Goal: Transaction & Acquisition: Download file/media

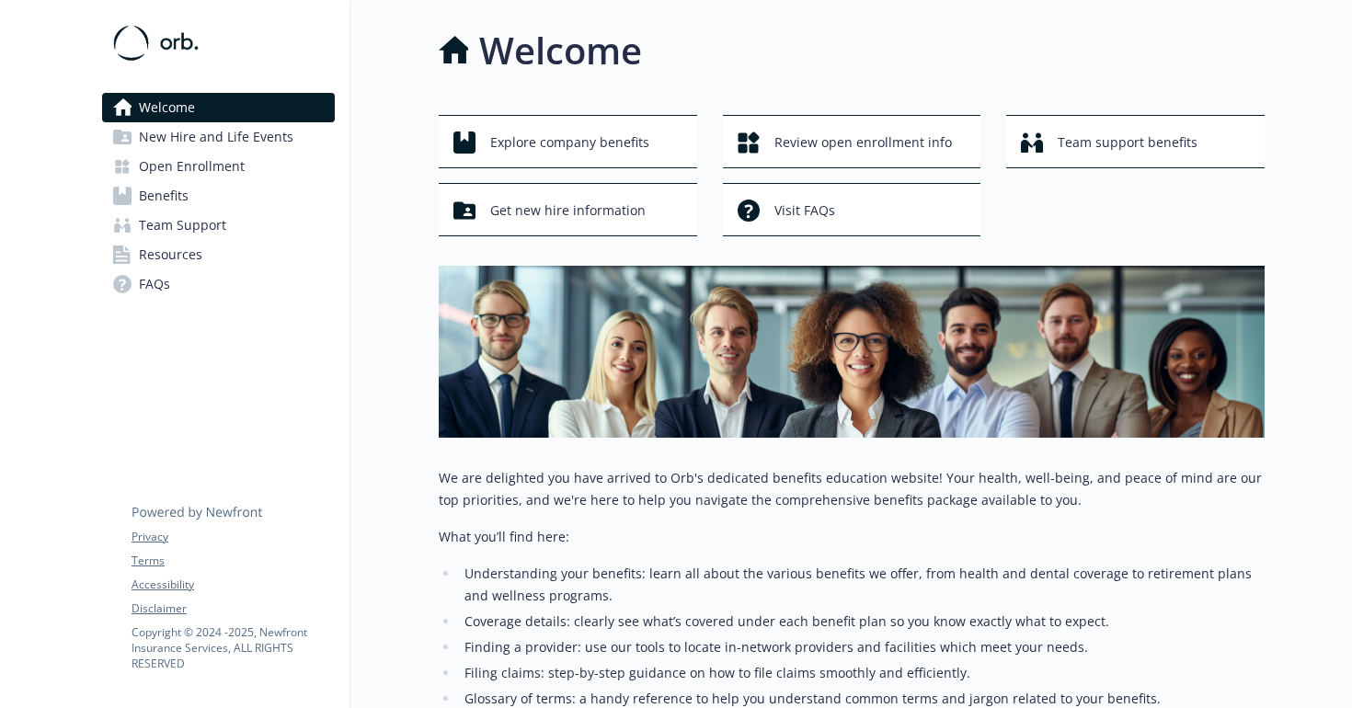
scroll to position [141, 0]
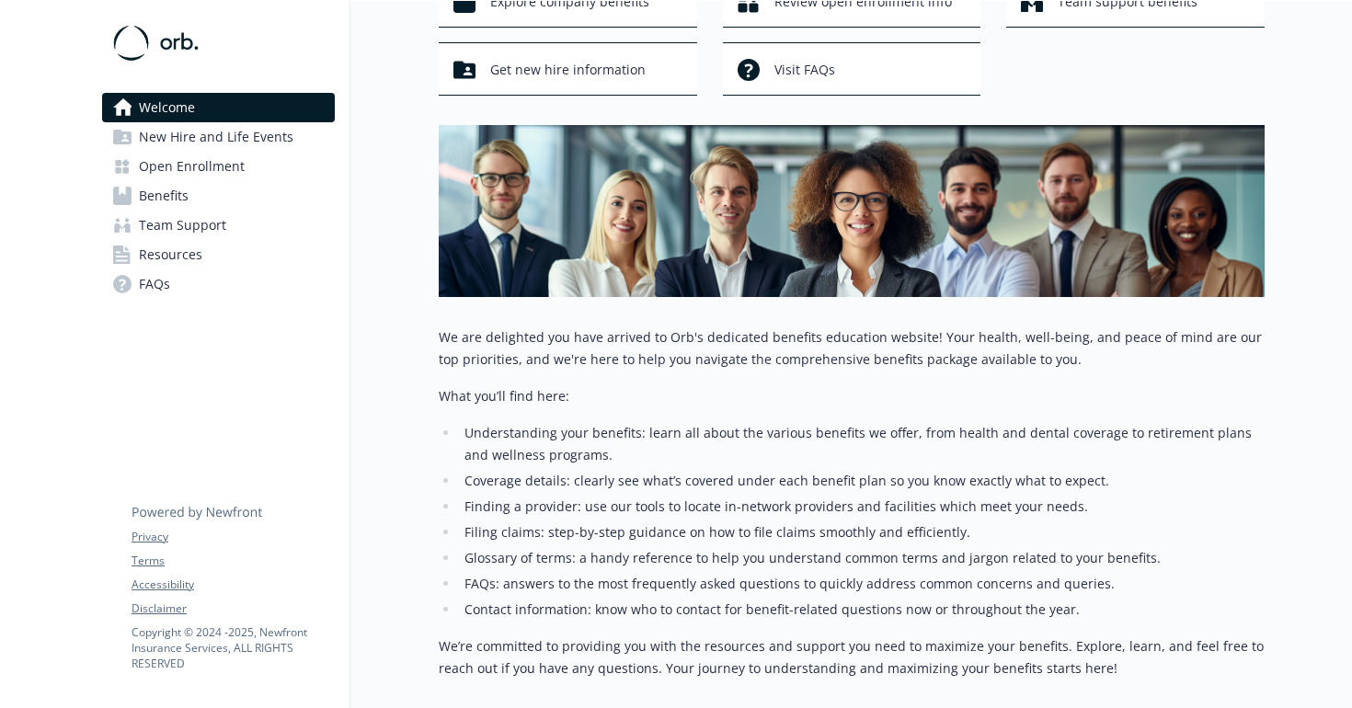
click at [232, 198] on link "Benefits" at bounding box center [218, 195] width 233 height 29
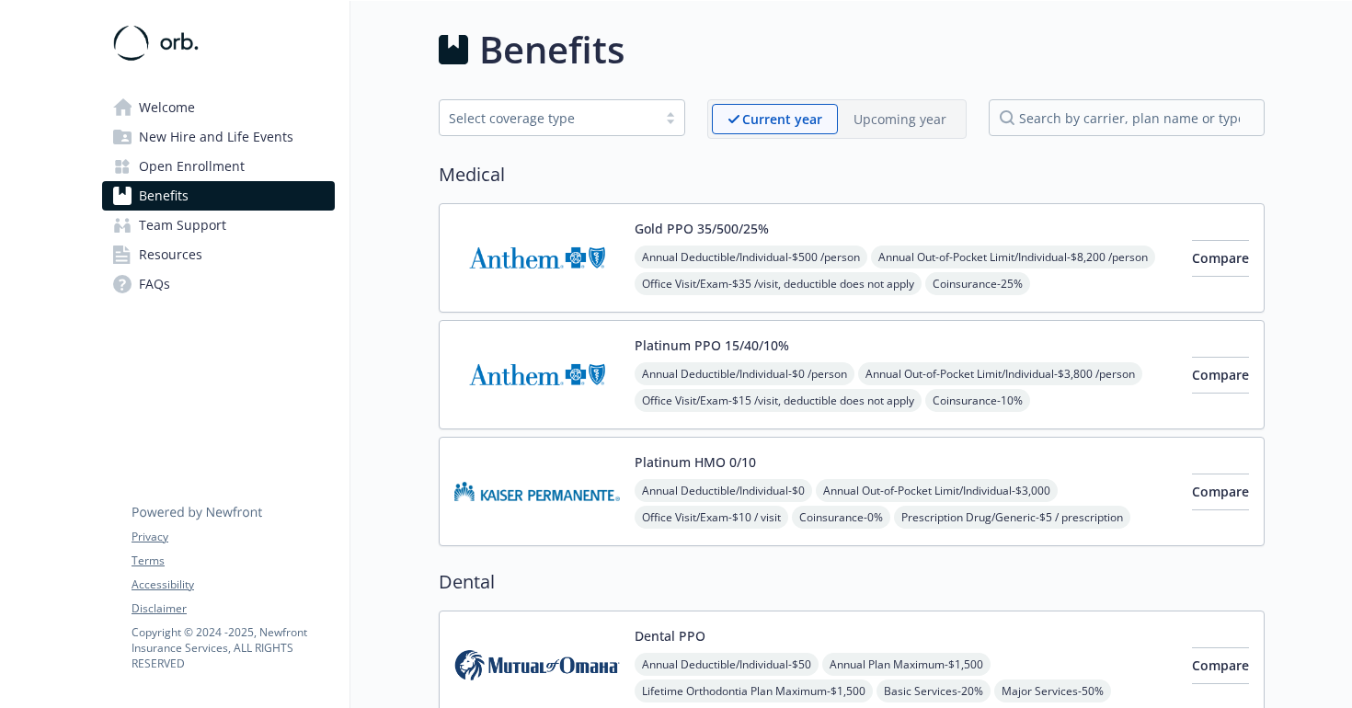
scroll to position [141, 0]
click at [1192, 497] on button "Compare" at bounding box center [1220, 493] width 57 height 37
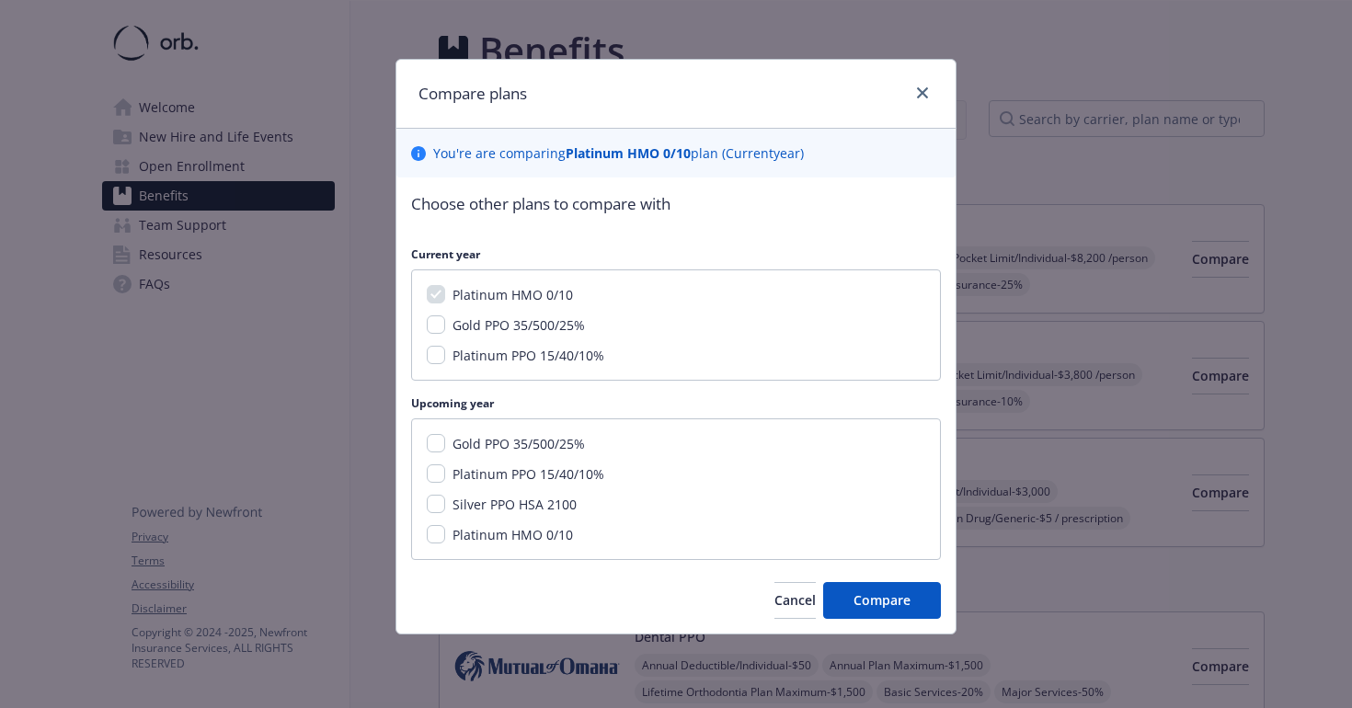
click at [978, 410] on div "Compare plans You ' re are comparing Platinum HMO 0/10 plan ( Current year) Cho…" at bounding box center [676, 354] width 1352 height 708
click at [927, 80] on div "Compare plans" at bounding box center [676, 94] width 559 height 69
click at [927, 88] on icon "close" at bounding box center [922, 92] width 11 height 11
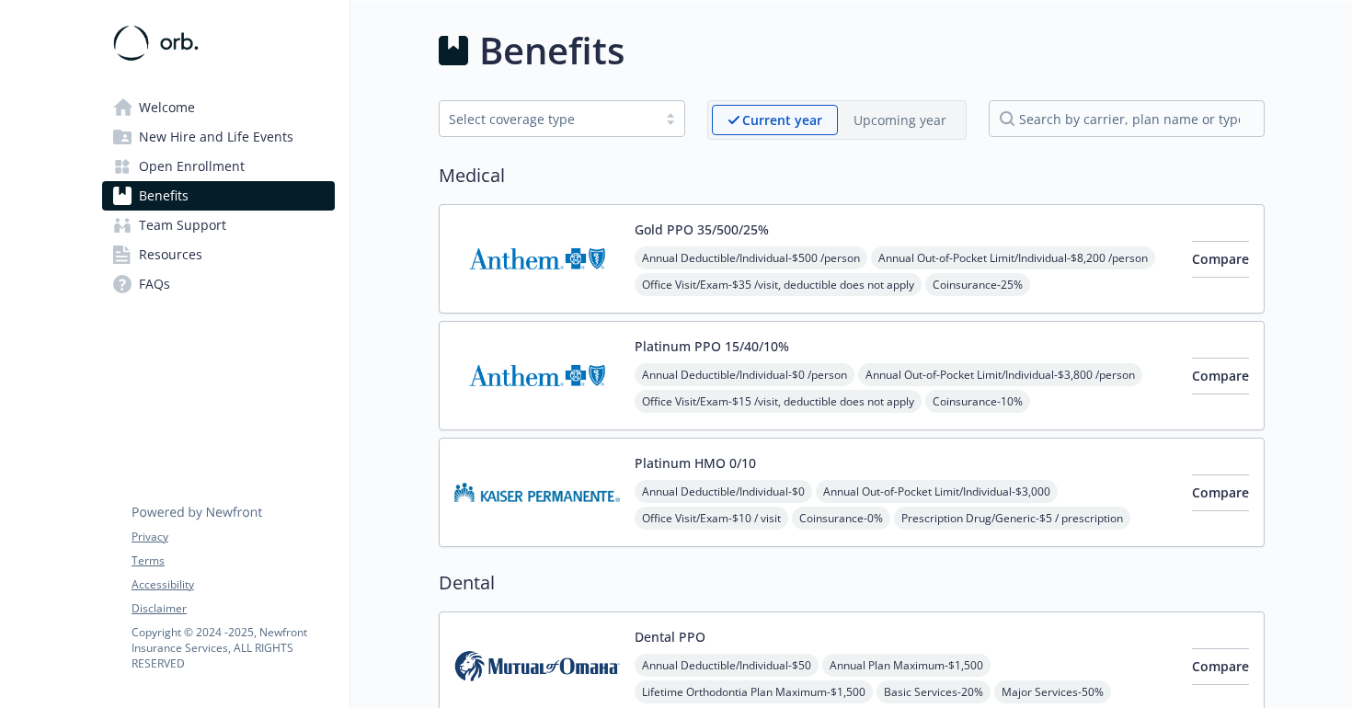
click at [901, 121] on p "Upcoming year" at bounding box center [900, 119] width 93 height 19
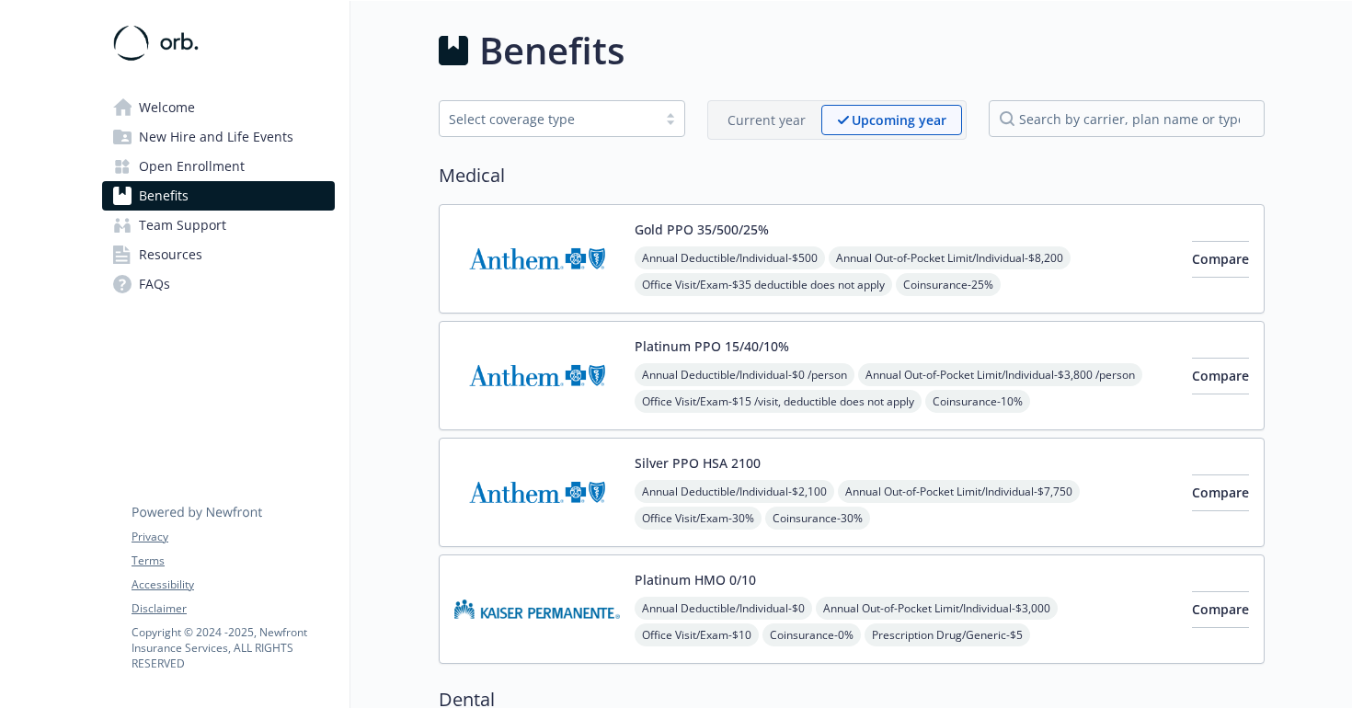
click at [789, 126] on p "Current year" at bounding box center [767, 119] width 78 height 19
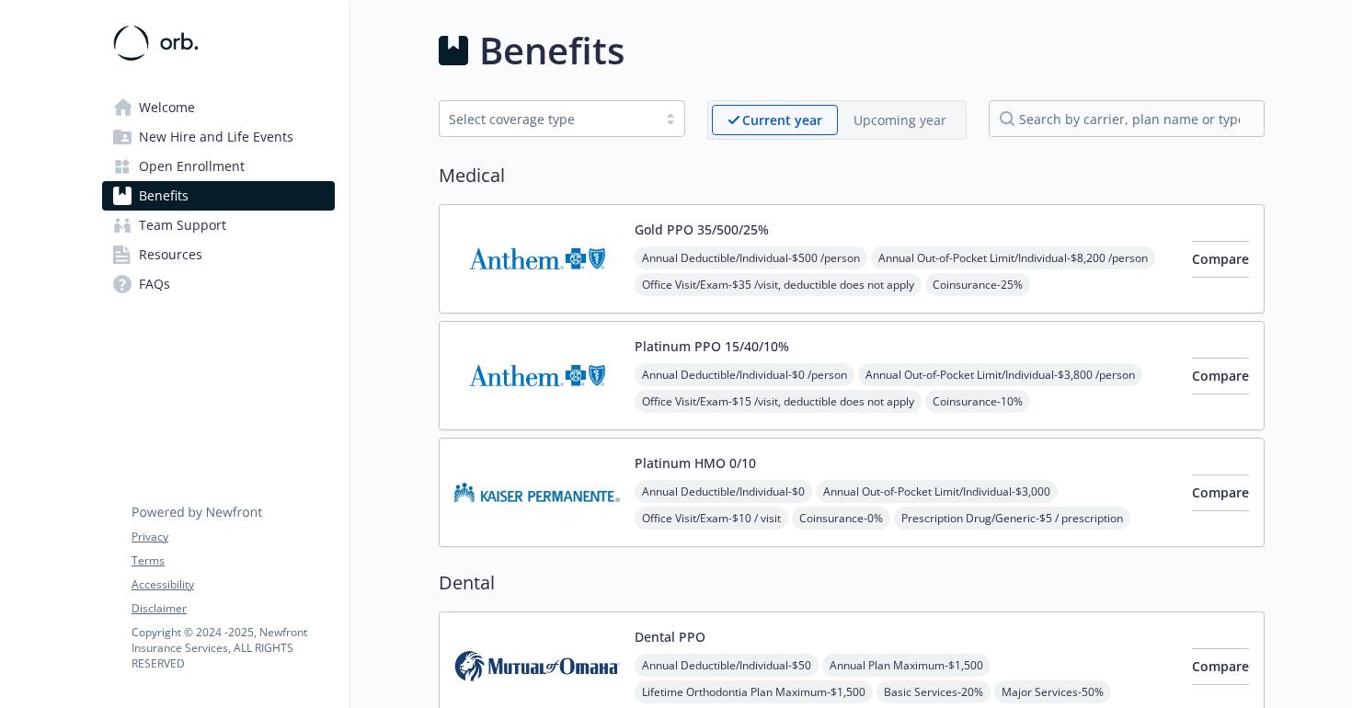
click at [882, 123] on p "Upcoming year" at bounding box center [900, 119] width 93 height 19
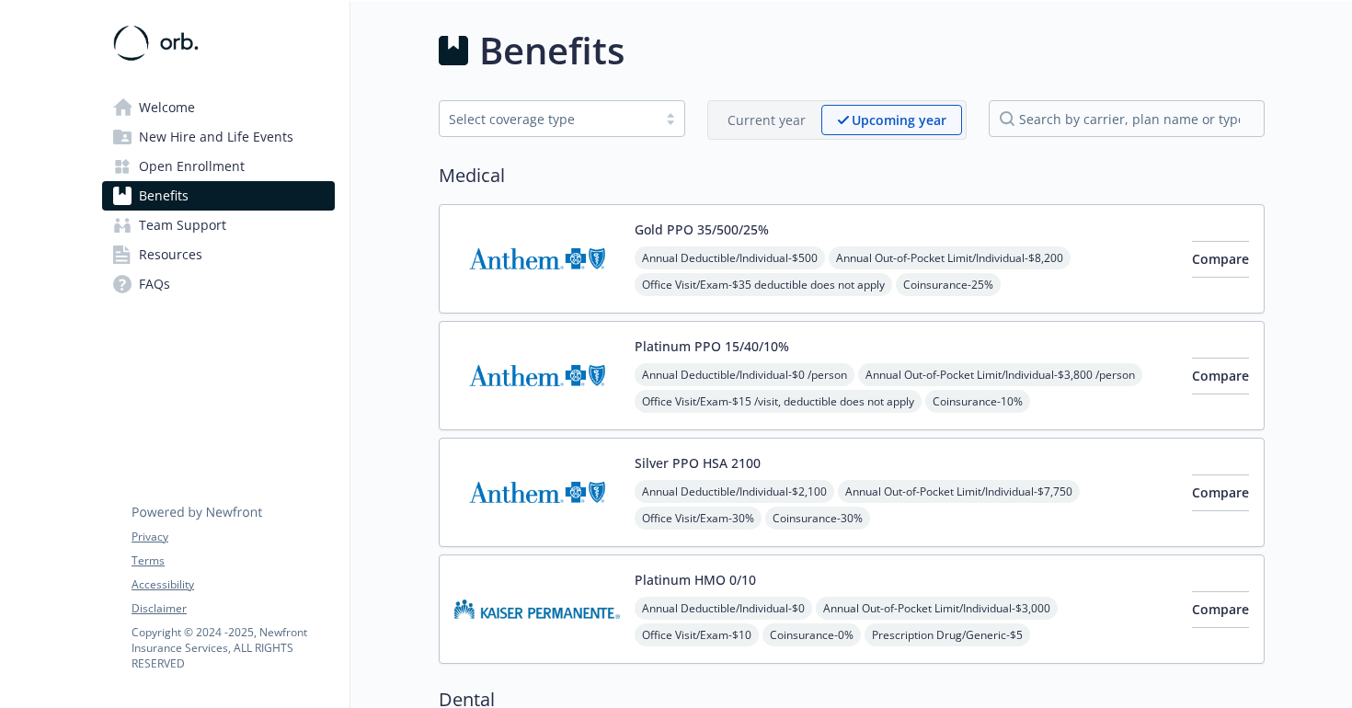
click at [741, 109] on div "Current year" at bounding box center [766, 120] width 109 height 30
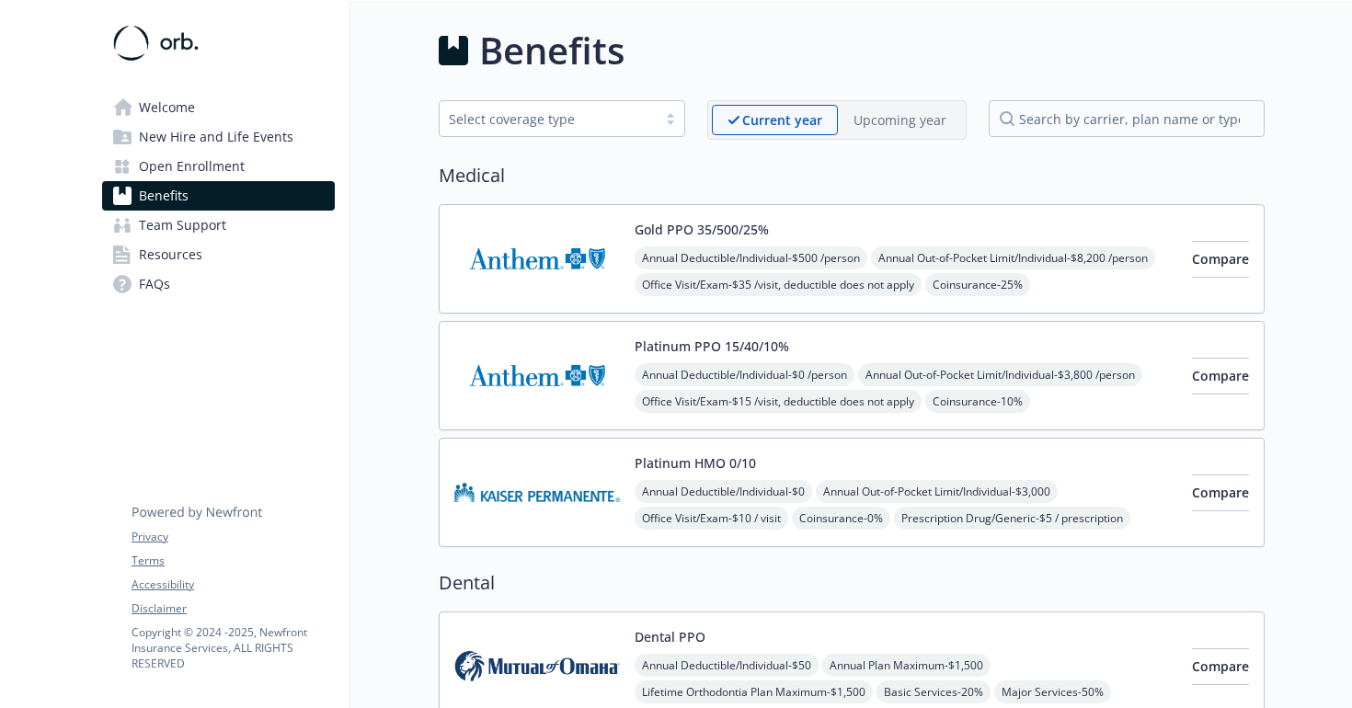
click at [858, 113] on p "Upcoming year" at bounding box center [900, 119] width 93 height 19
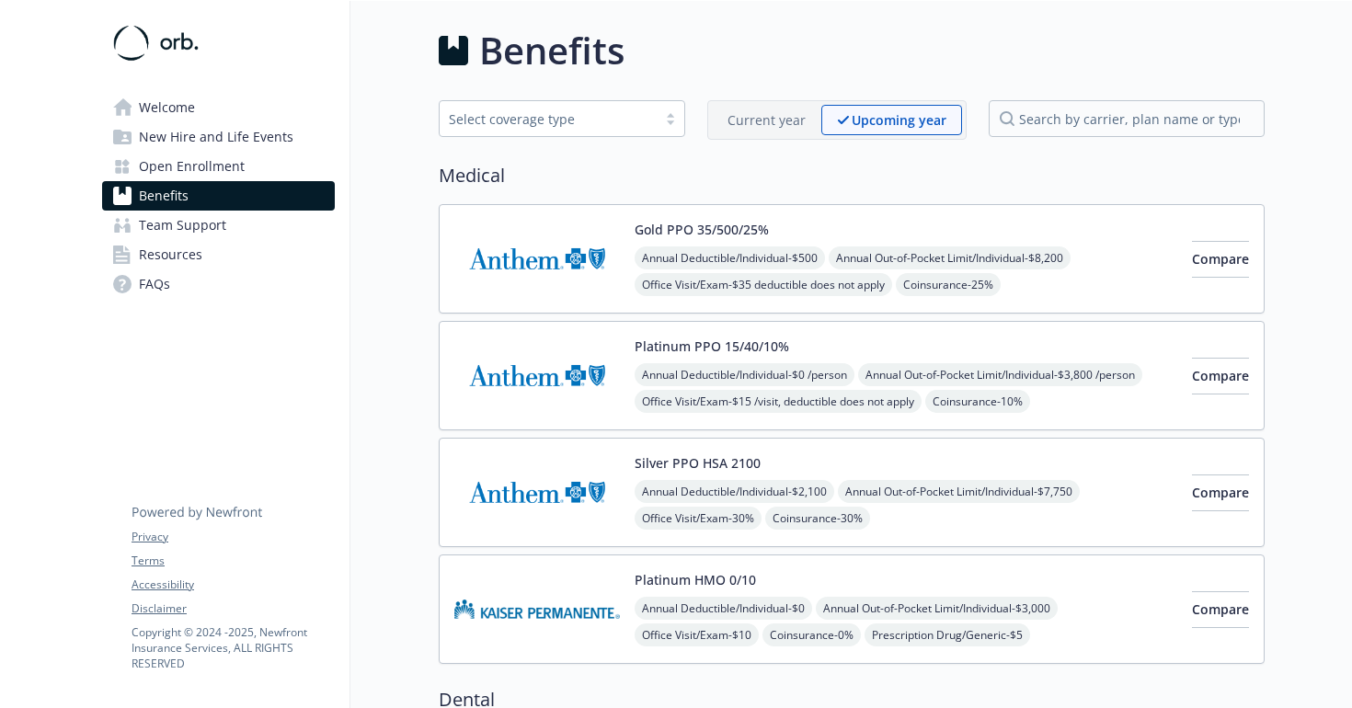
click at [787, 117] on p "Current year" at bounding box center [767, 119] width 78 height 19
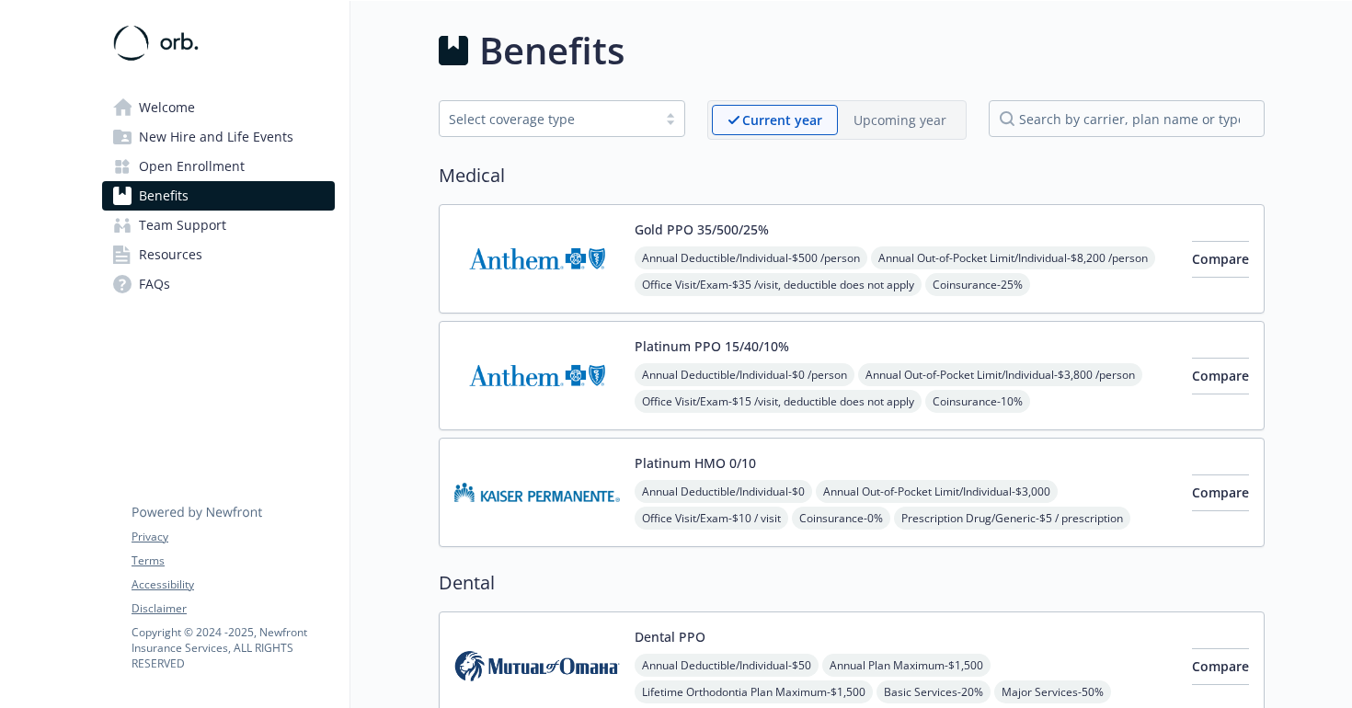
click at [880, 121] on p "Upcoming year" at bounding box center [900, 119] width 93 height 19
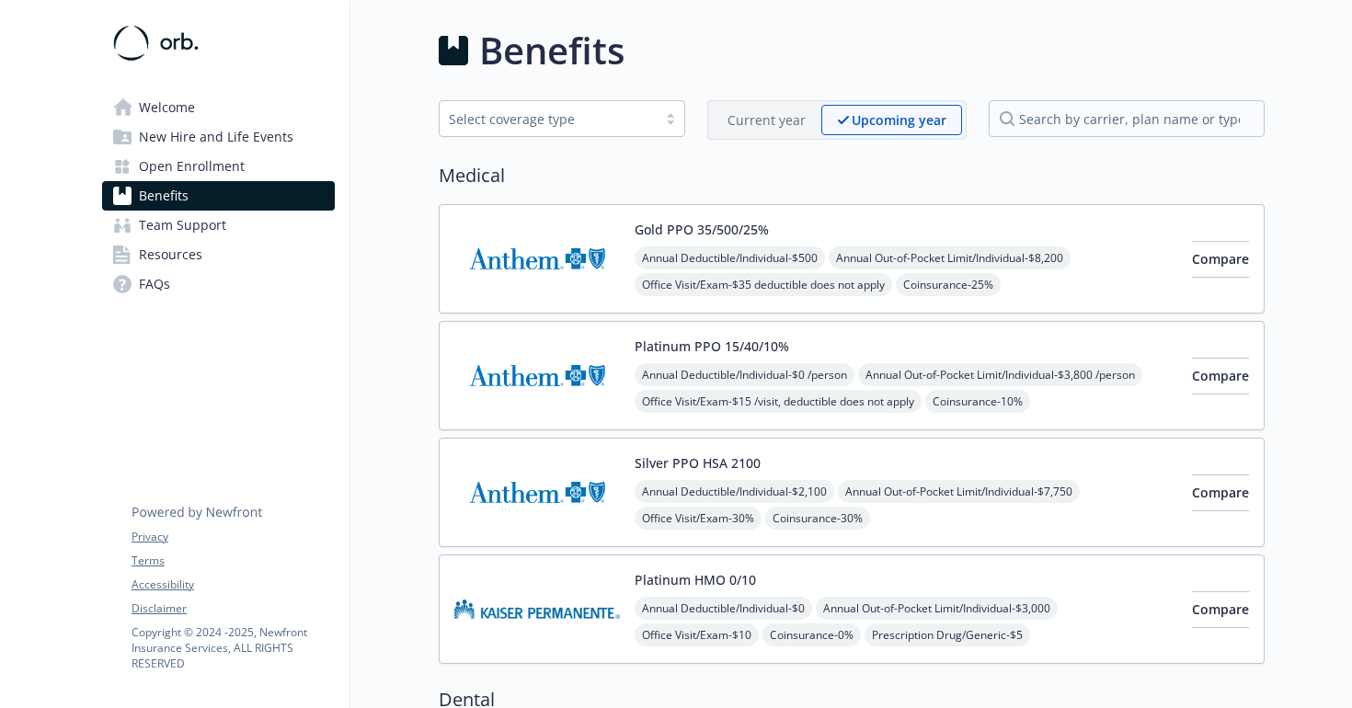
click at [779, 119] on p "Current year" at bounding box center [767, 119] width 78 height 19
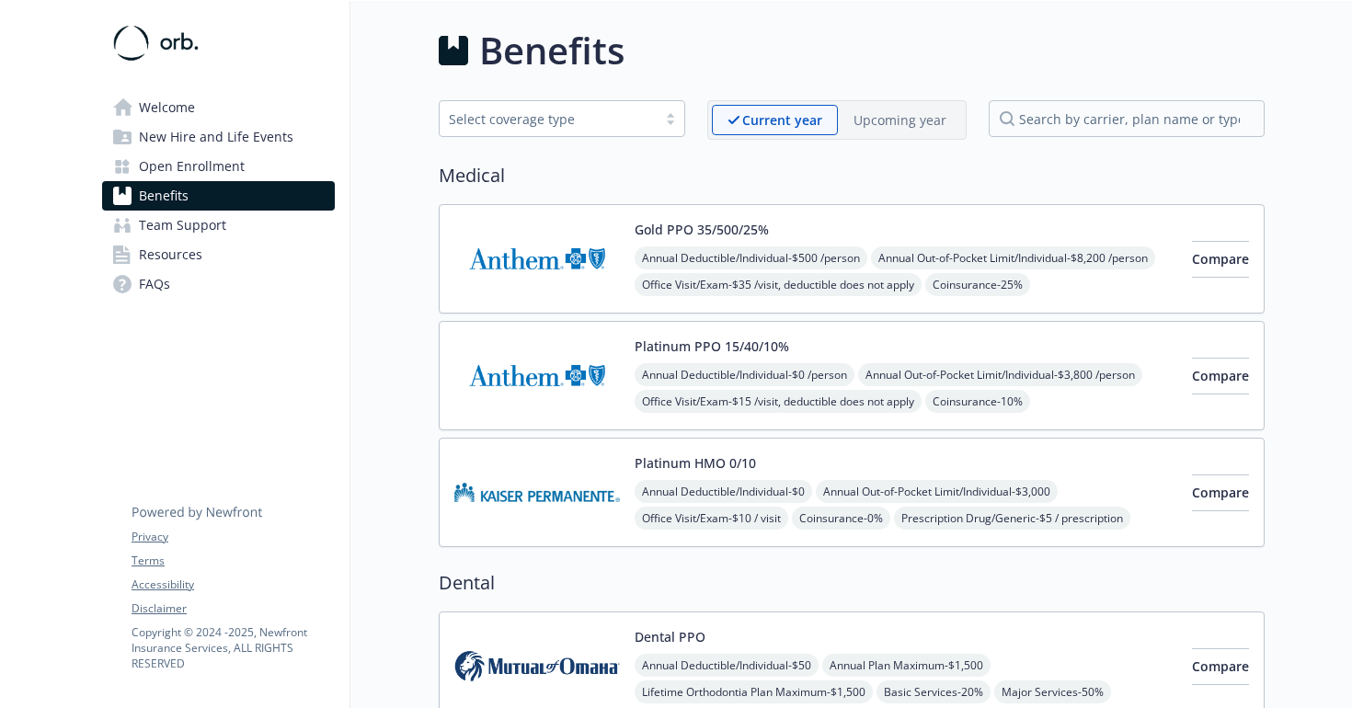
click at [890, 121] on p "Upcoming year" at bounding box center [900, 119] width 93 height 19
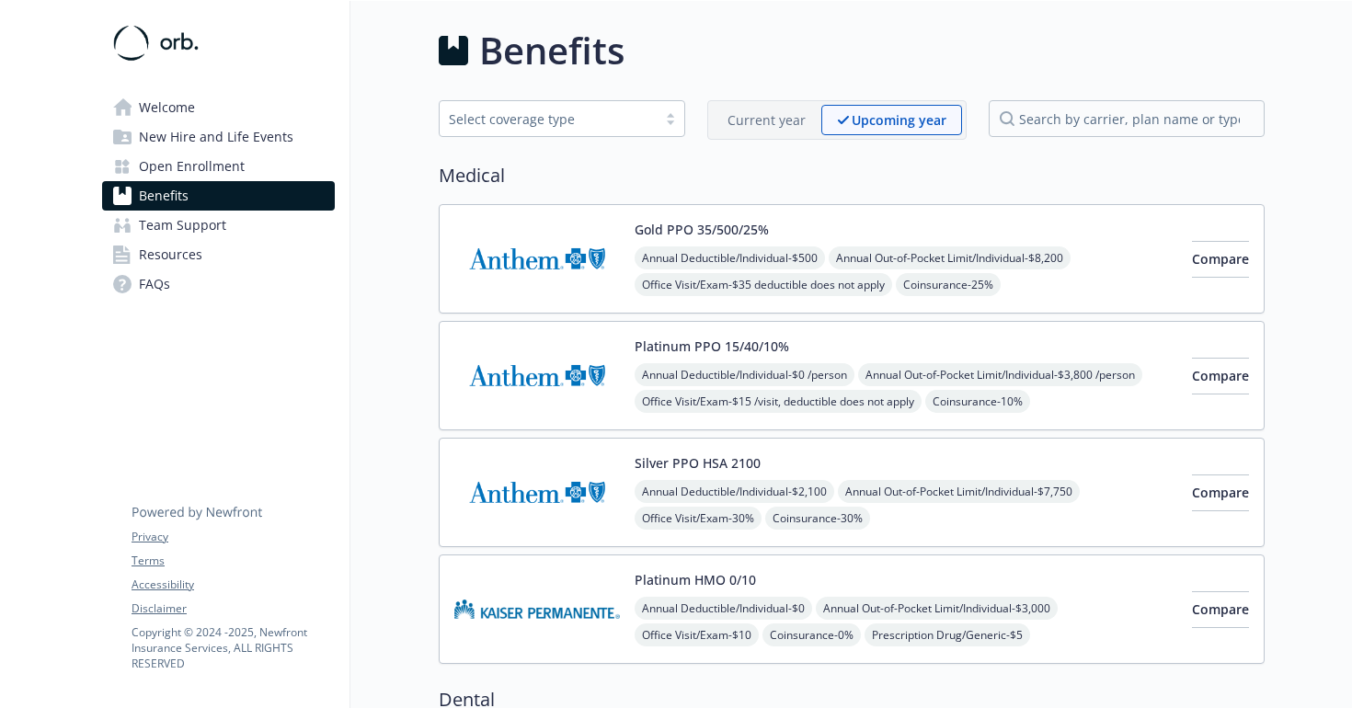
click at [780, 110] on p "Current year" at bounding box center [767, 119] width 78 height 19
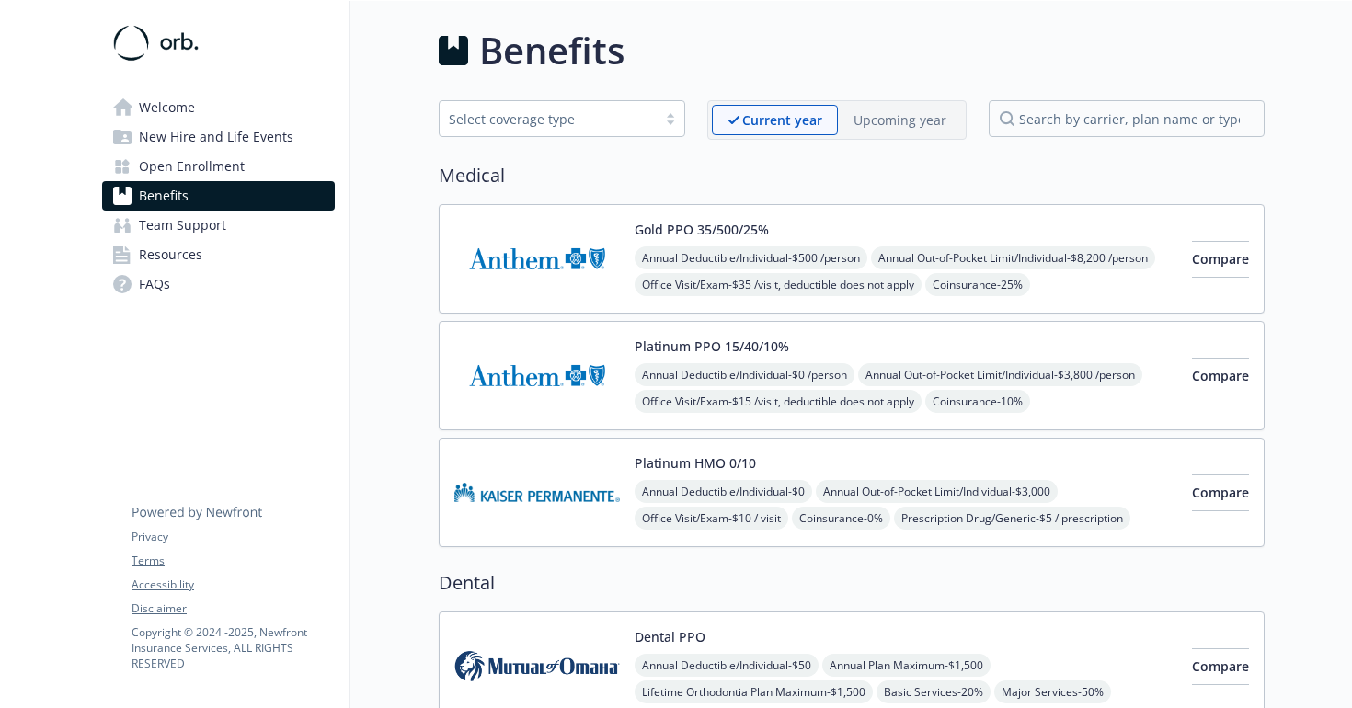
click at [900, 119] on p "Upcoming year" at bounding box center [900, 119] width 93 height 19
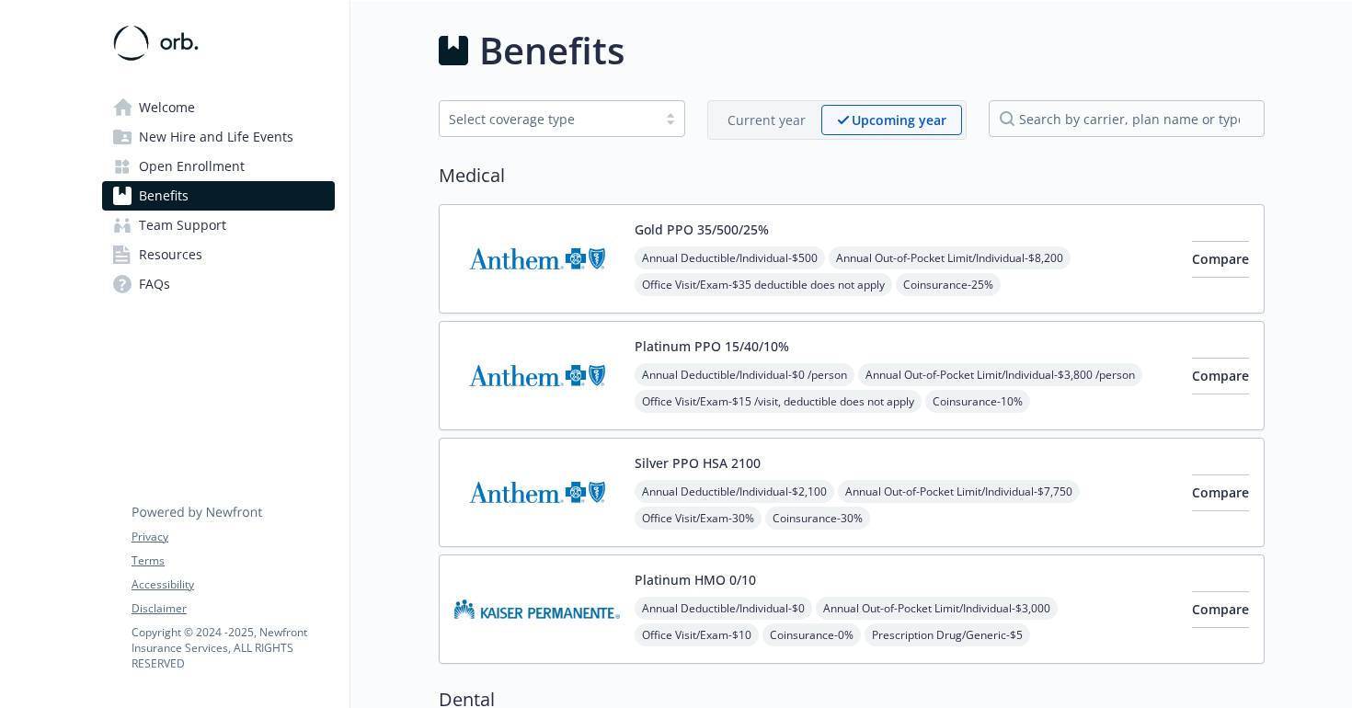
click at [787, 113] on p "Current year" at bounding box center [767, 119] width 78 height 19
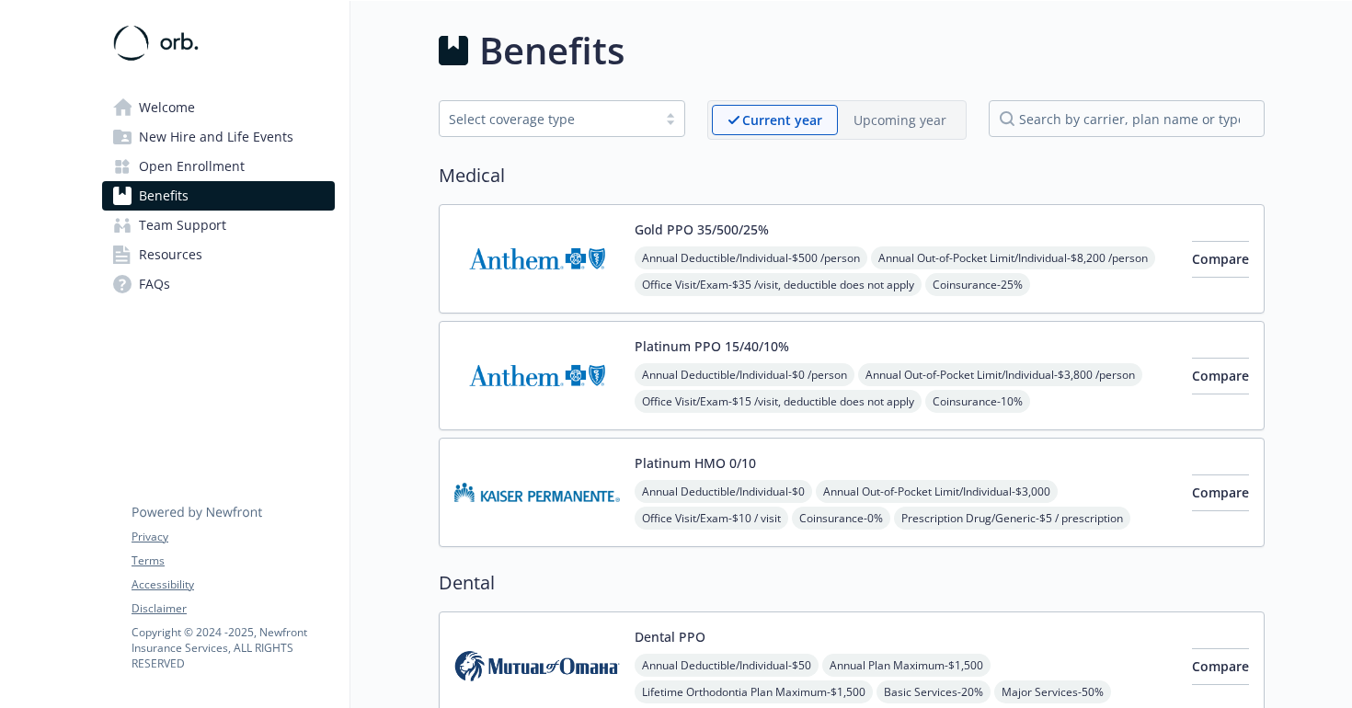
click at [892, 118] on p "Upcoming year" at bounding box center [900, 119] width 93 height 19
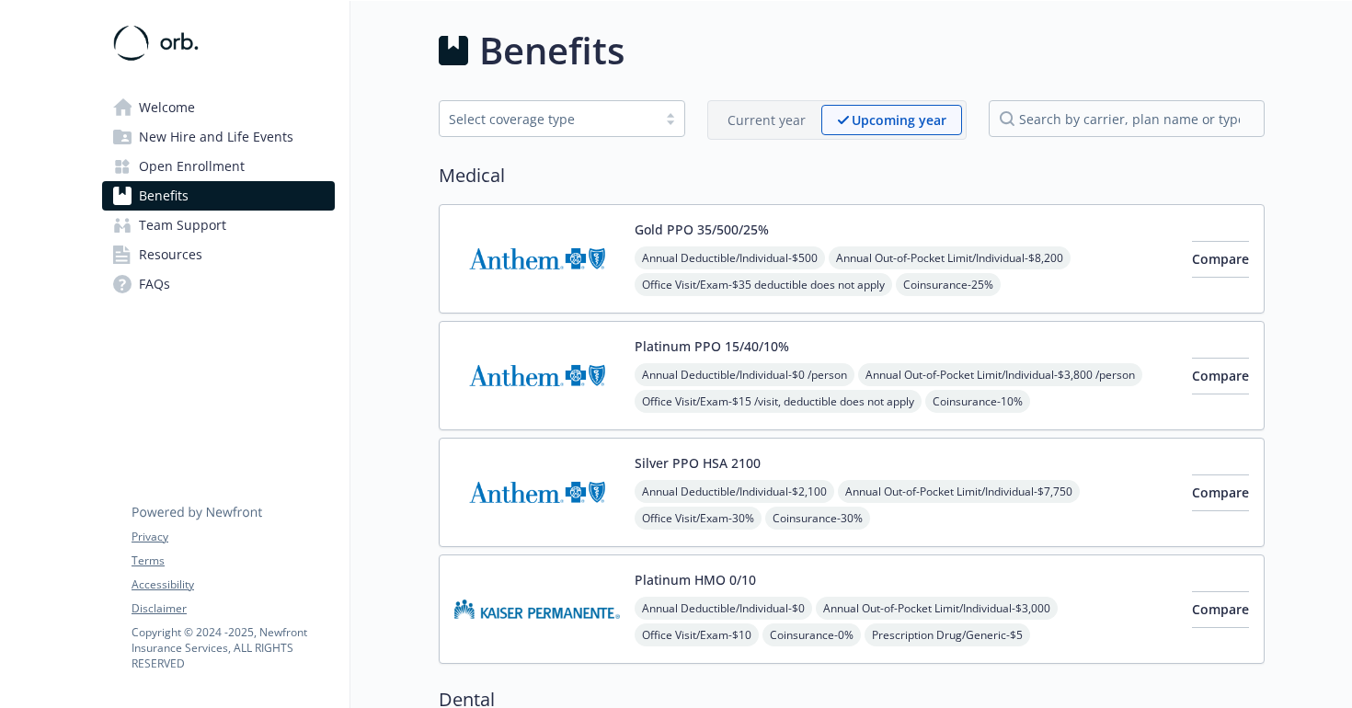
click at [809, 128] on div "Current year" at bounding box center [766, 120] width 109 height 30
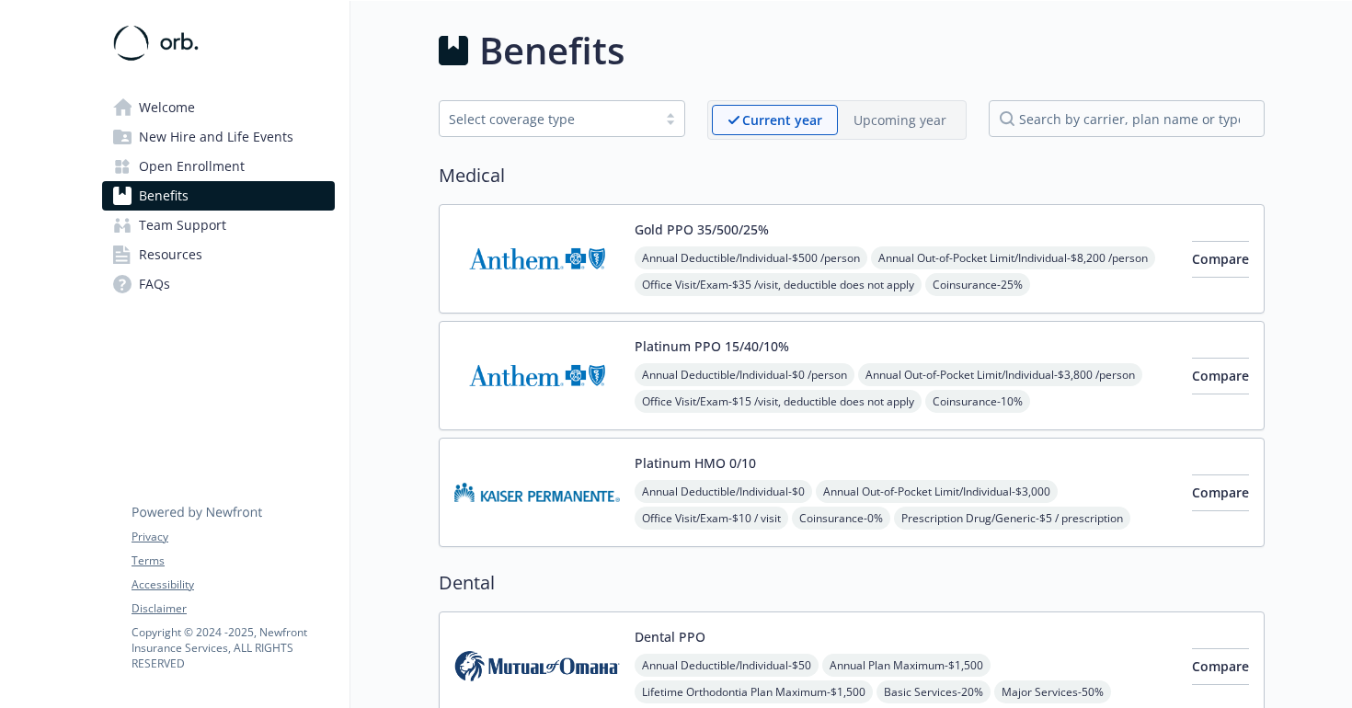
click at [883, 116] on p "Upcoming year" at bounding box center [900, 119] width 93 height 19
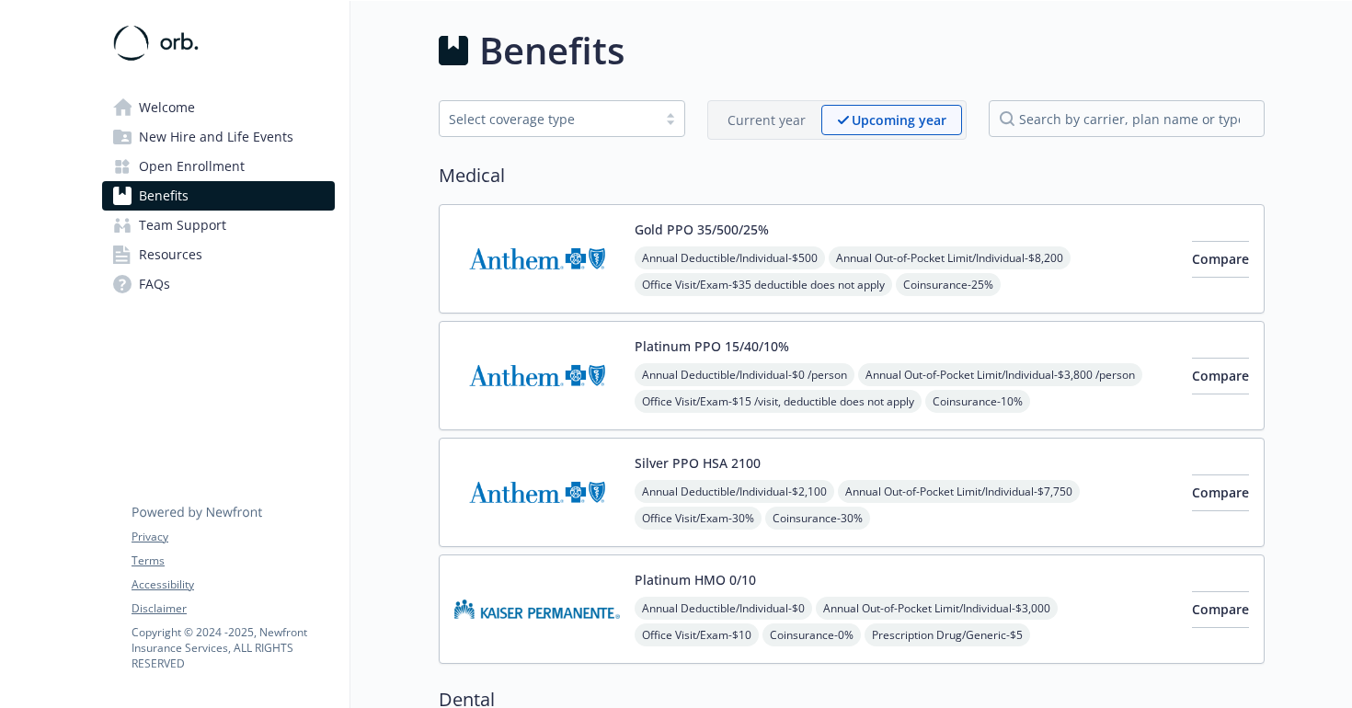
click at [798, 113] on p "Current year" at bounding box center [767, 119] width 78 height 19
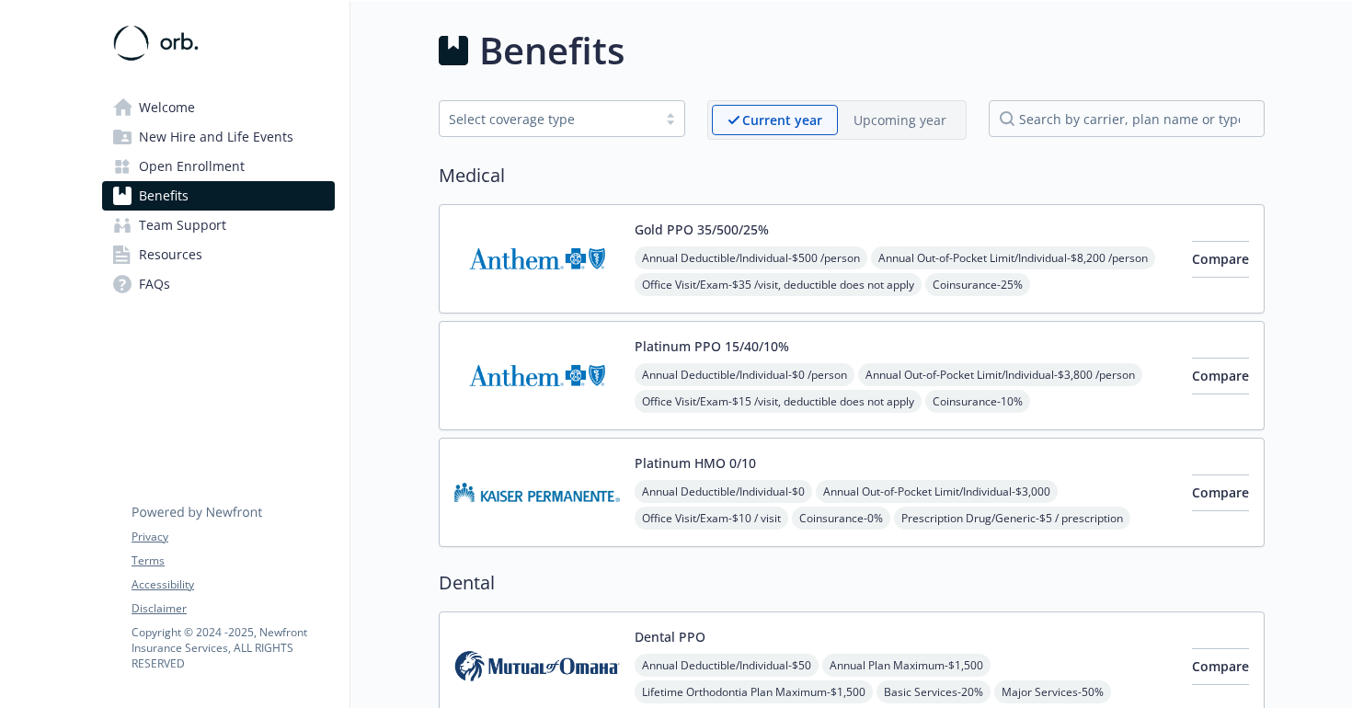
click at [892, 117] on p "Upcoming year" at bounding box center [900, 119] width 93 height 19
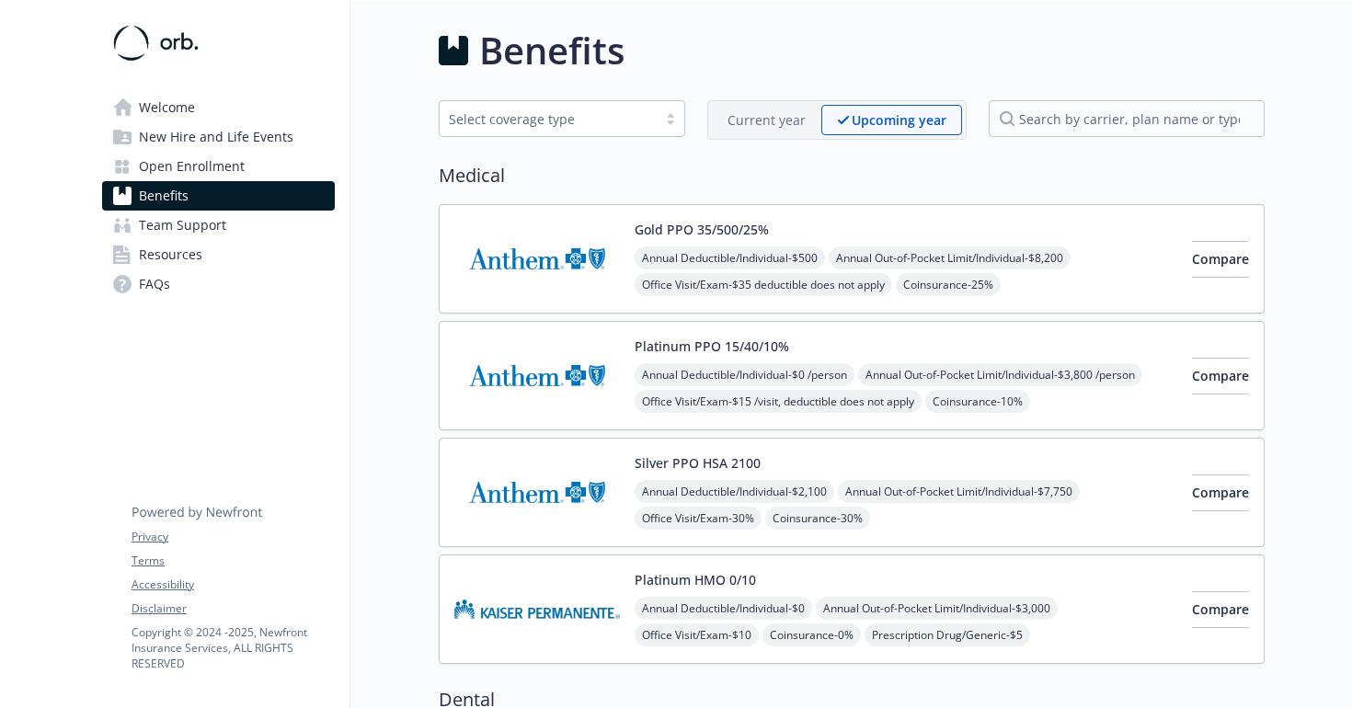
click at [795, 121] on p "Current year" at bounding box center [767, 119] width 78 height 19
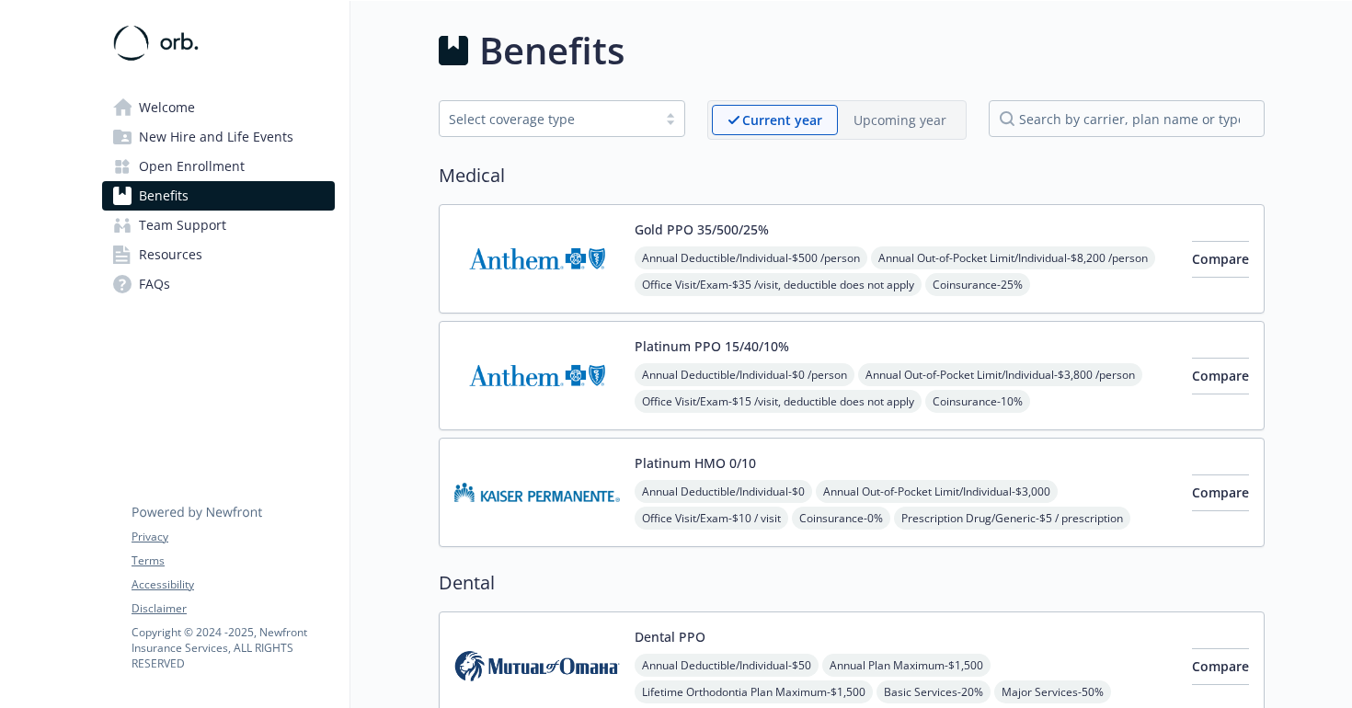
click at [889, 123] on p "Upcoming year" at bounding box center [900, 119] width 93 height 19
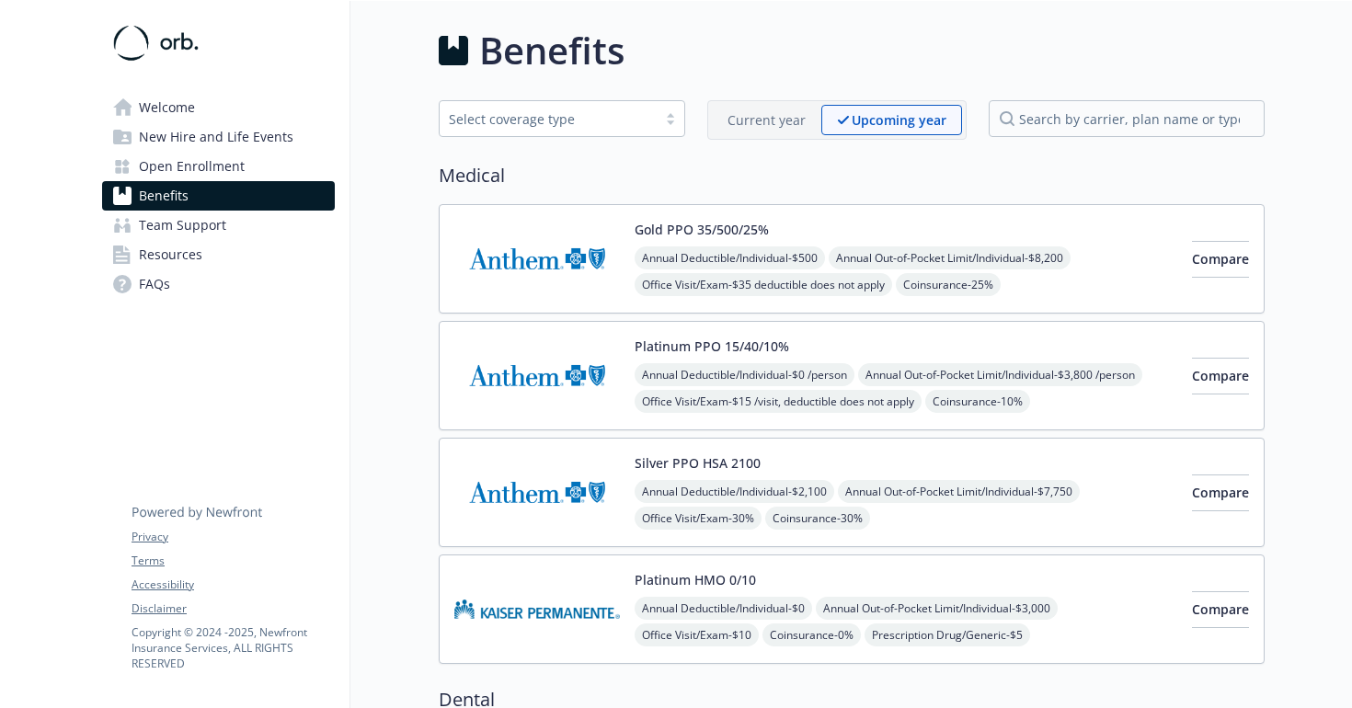
click at [739, 590] on div "Platinum HMO 0/10 Annual Deductible/Individual - $0 Annual Out-of-Pocket Limit/…" at bounding box center [906, 609] width 543 height 78
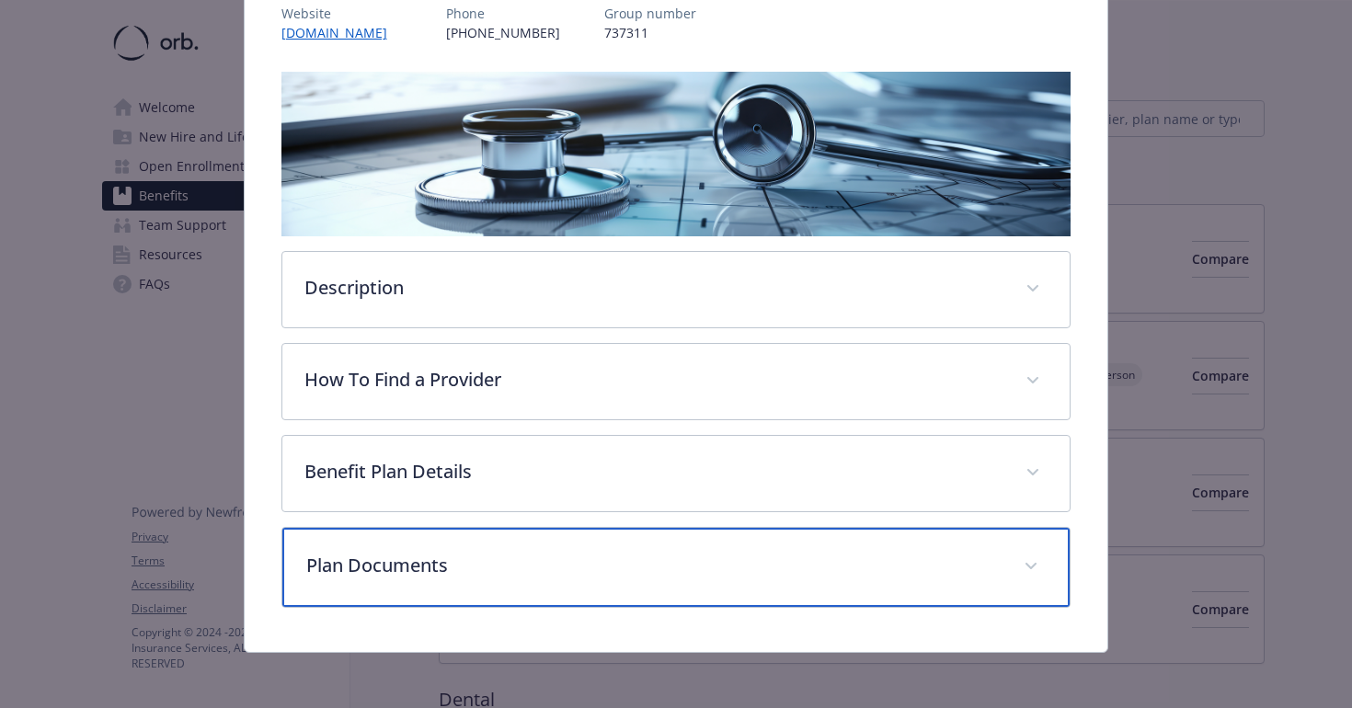
click at [657, 575] on p "Plan Documents" at bounding box center [654, 566] width 696 height 28
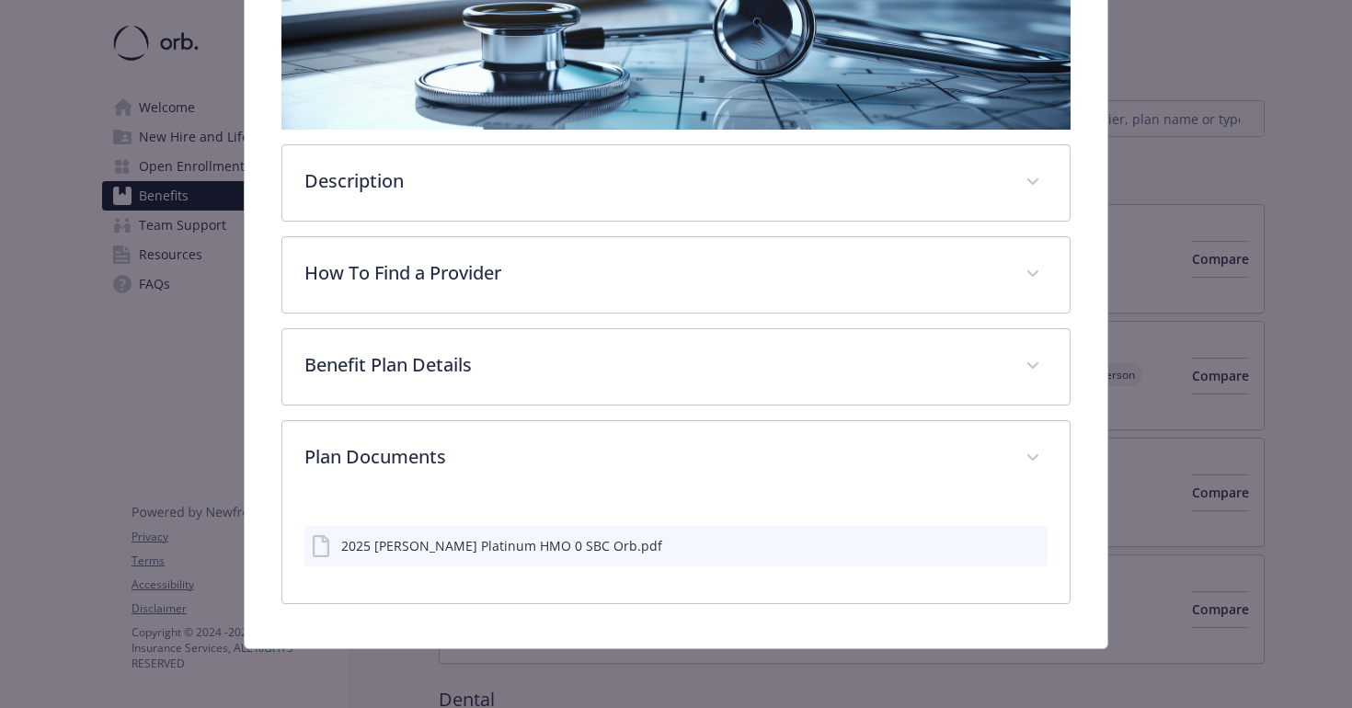
click at [535, 541] on div "2025 [PERSON_NAME] Platinum HMO 0 SBC Orb.pdf" at bounding box center [501, 545] width 321 height 19
click at [997, 543] on icon "download file" at bounding box center [1000, 544] width 15 height 15
